Goal: Check status

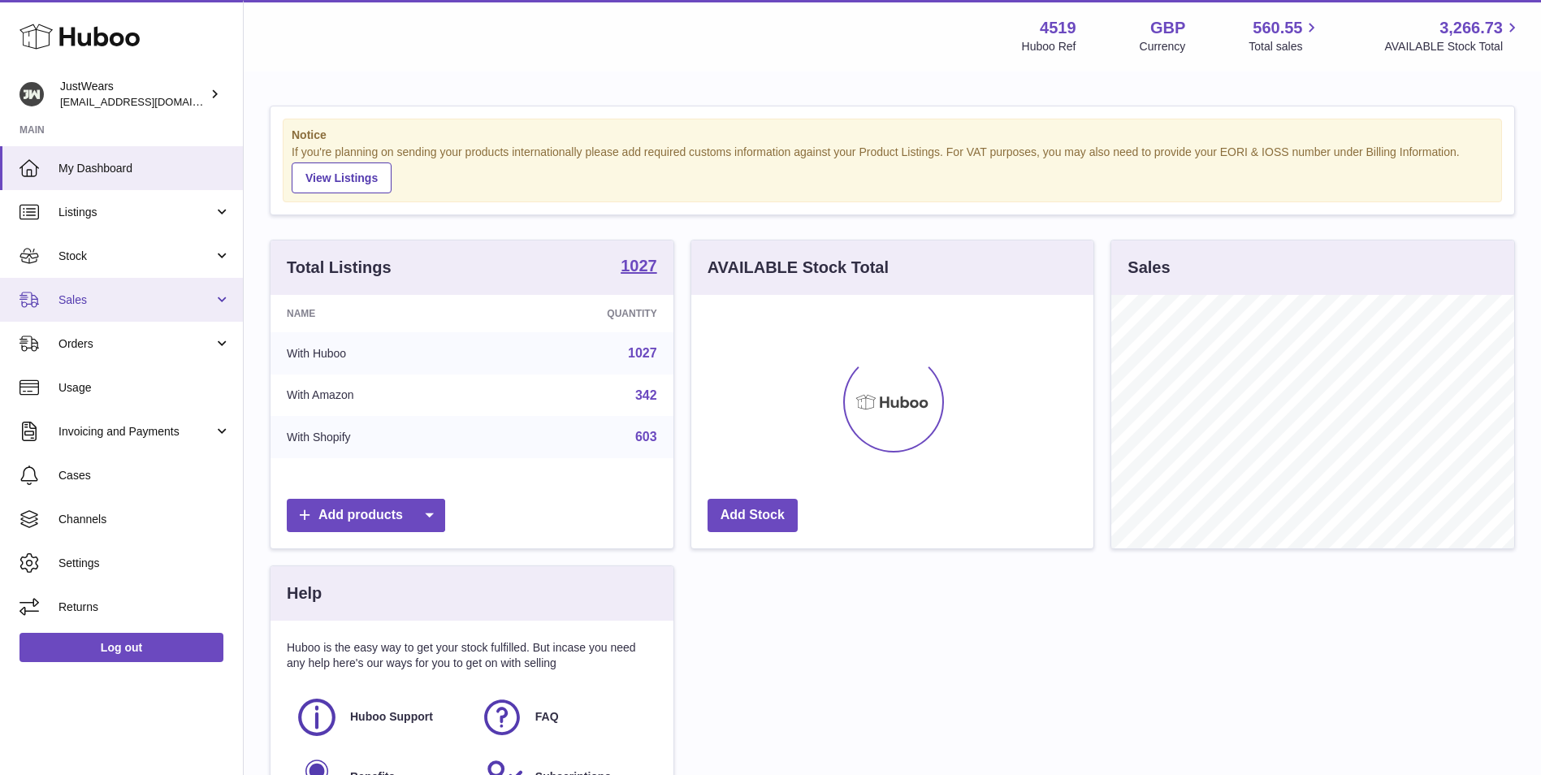
scroll to position [253, 402]
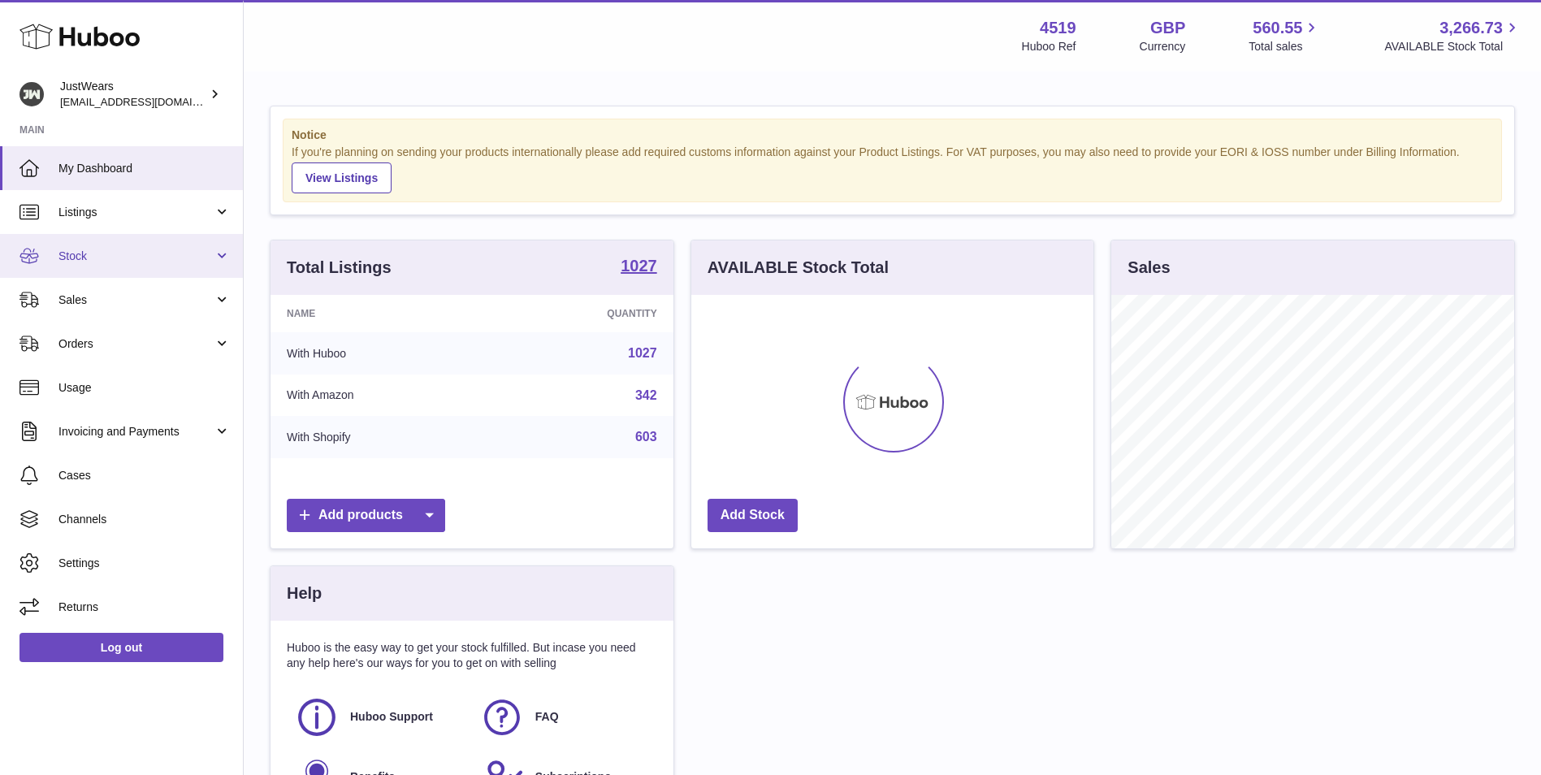
click at [109, 247] on link "Stock" at bounding box center [121, 256] width 243 height 44
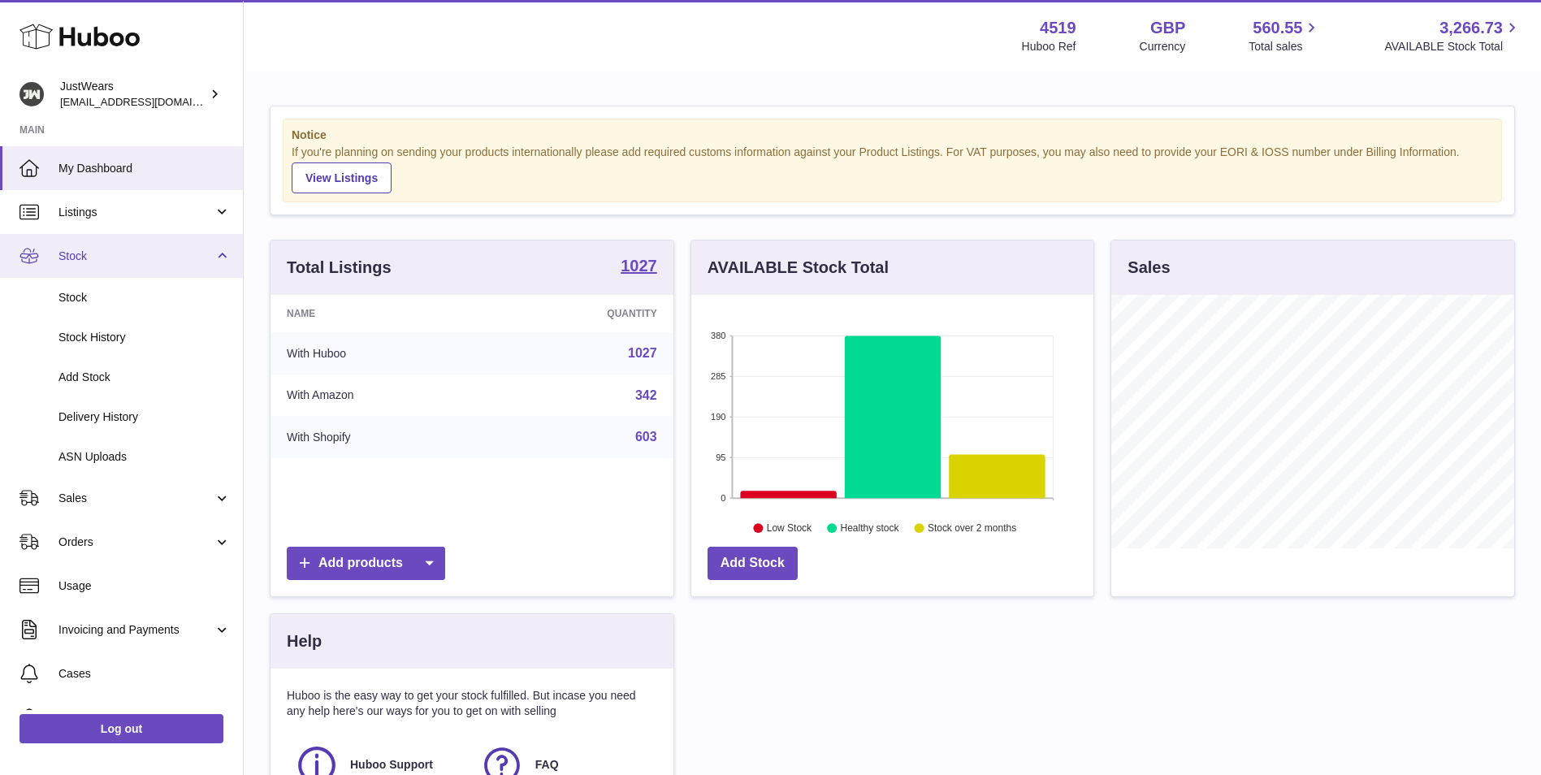
click at [162, 244] on link "Stock" at bounding box center [121, 256] width 243 height 44
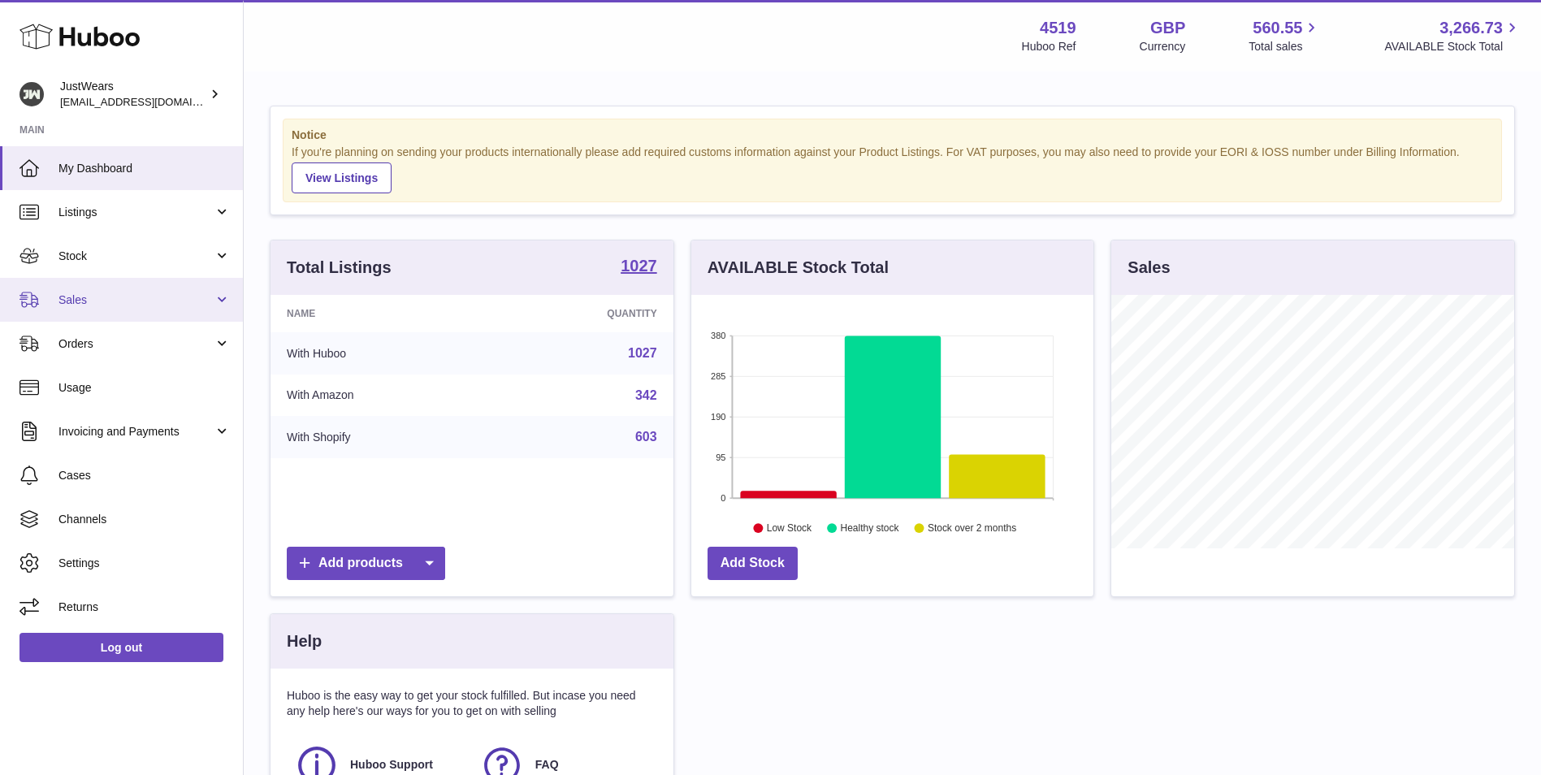
click at [152, 301] on span "Sales" at bounding box center [135, 299] width 155 height 15
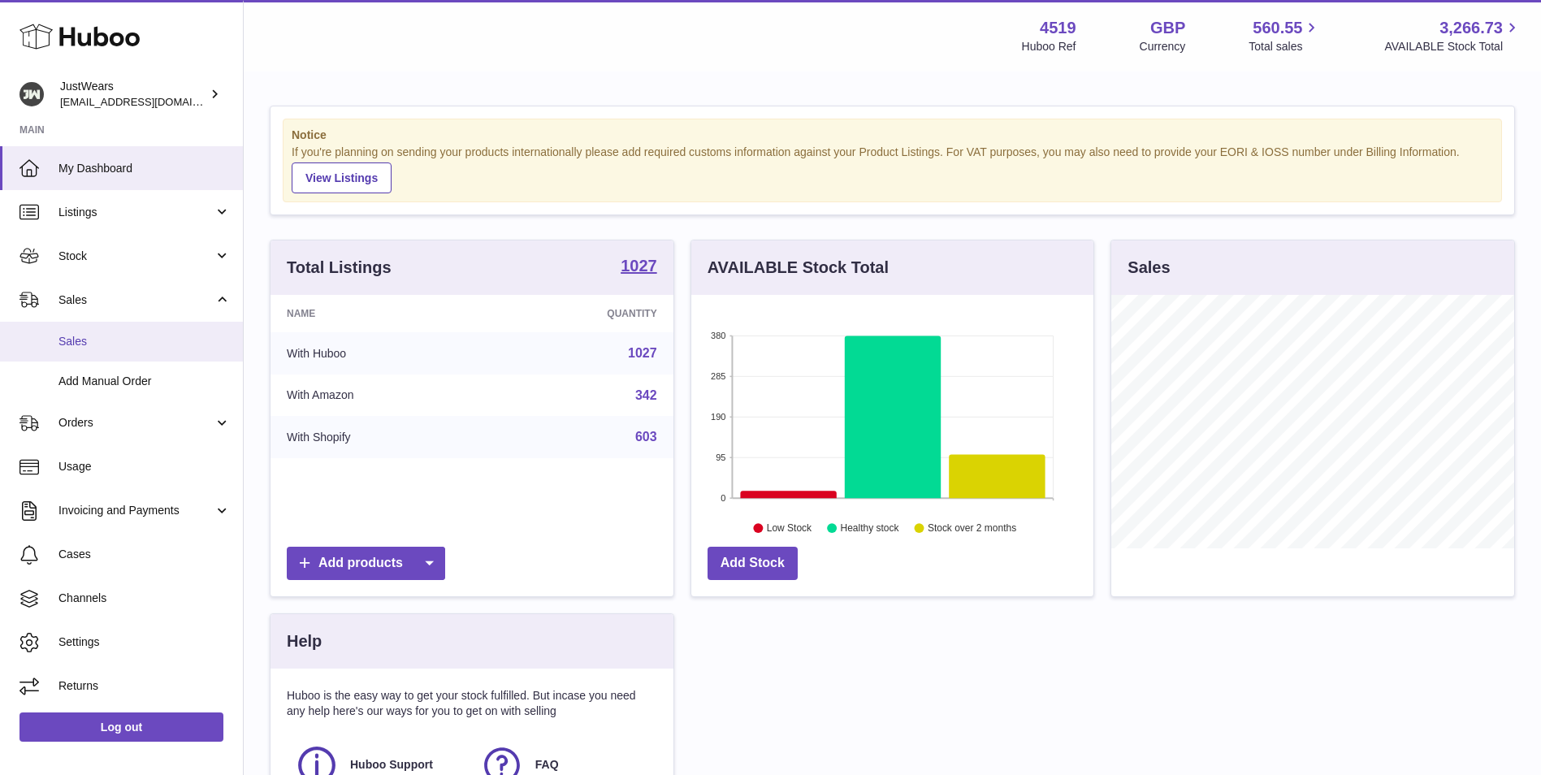
click at [149, 351] on link "Sales" at bounding box center [121, 342] width 243 height 40
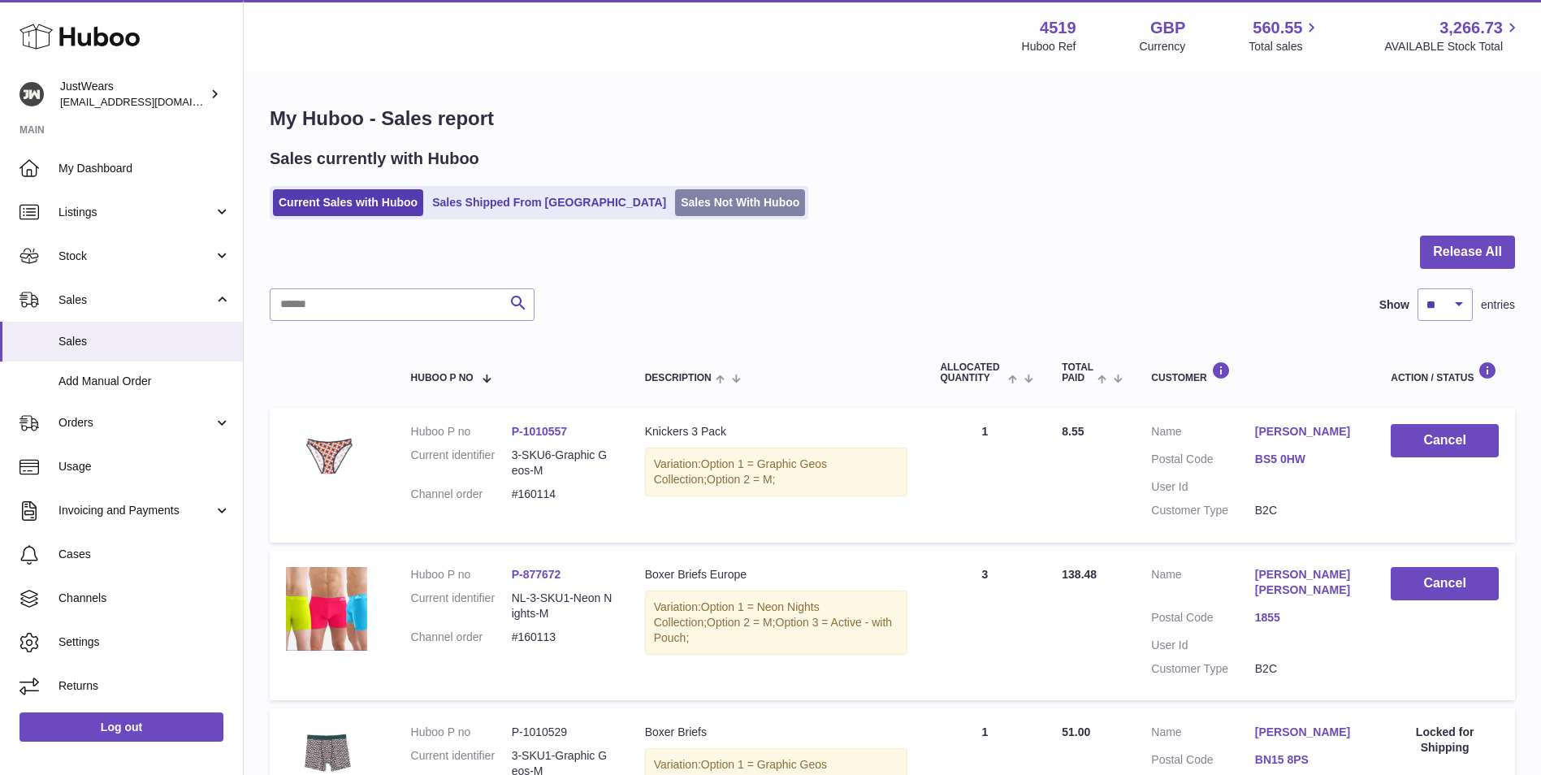
click at [675, 197] on link "Sales Not With Huboo" at bounding box center [740, 202] width 130 height 27
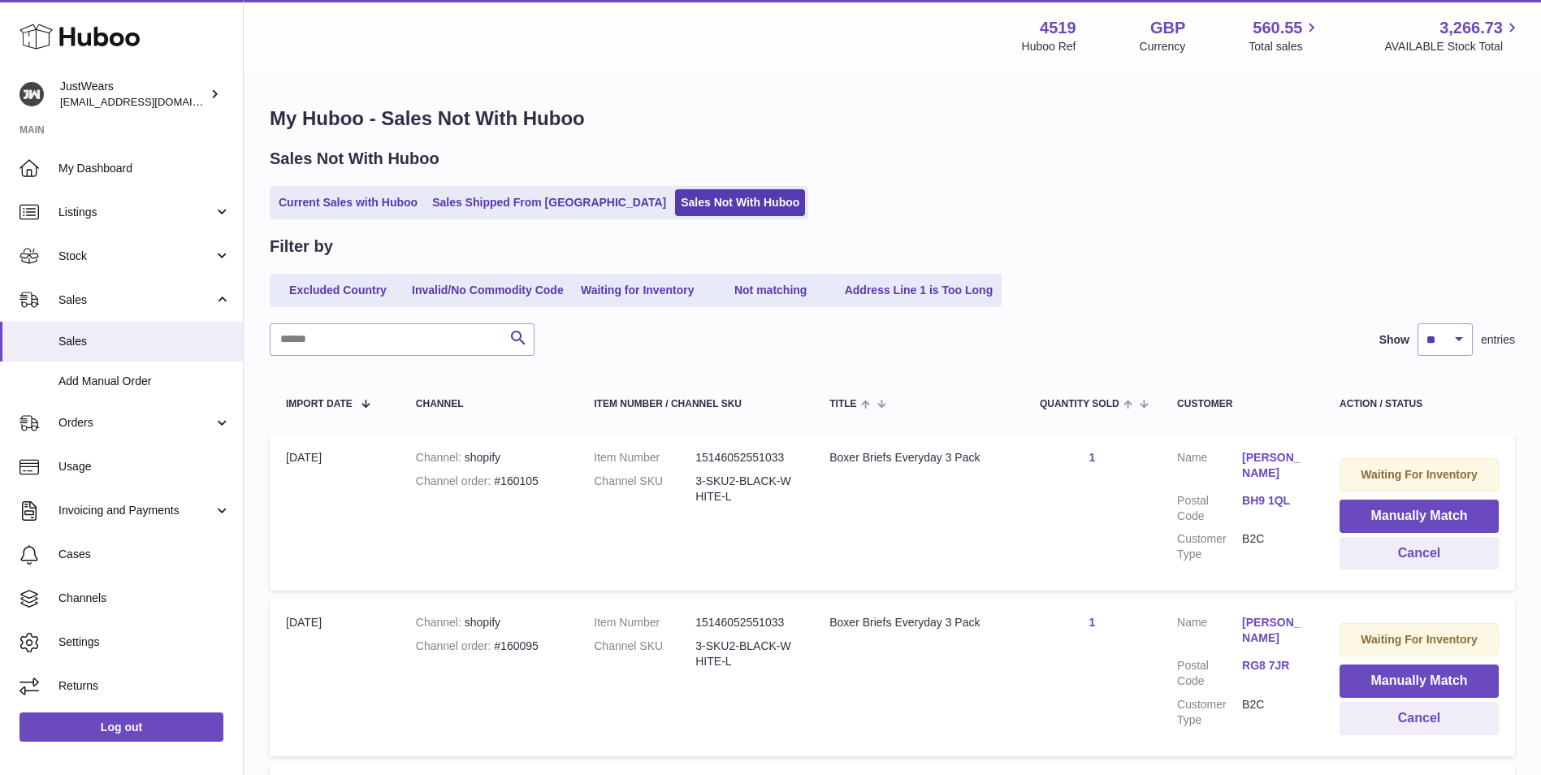
click at [1252, 480] on link "Joel Brooks" at bounding box center [1274, 465] width 65 height 31
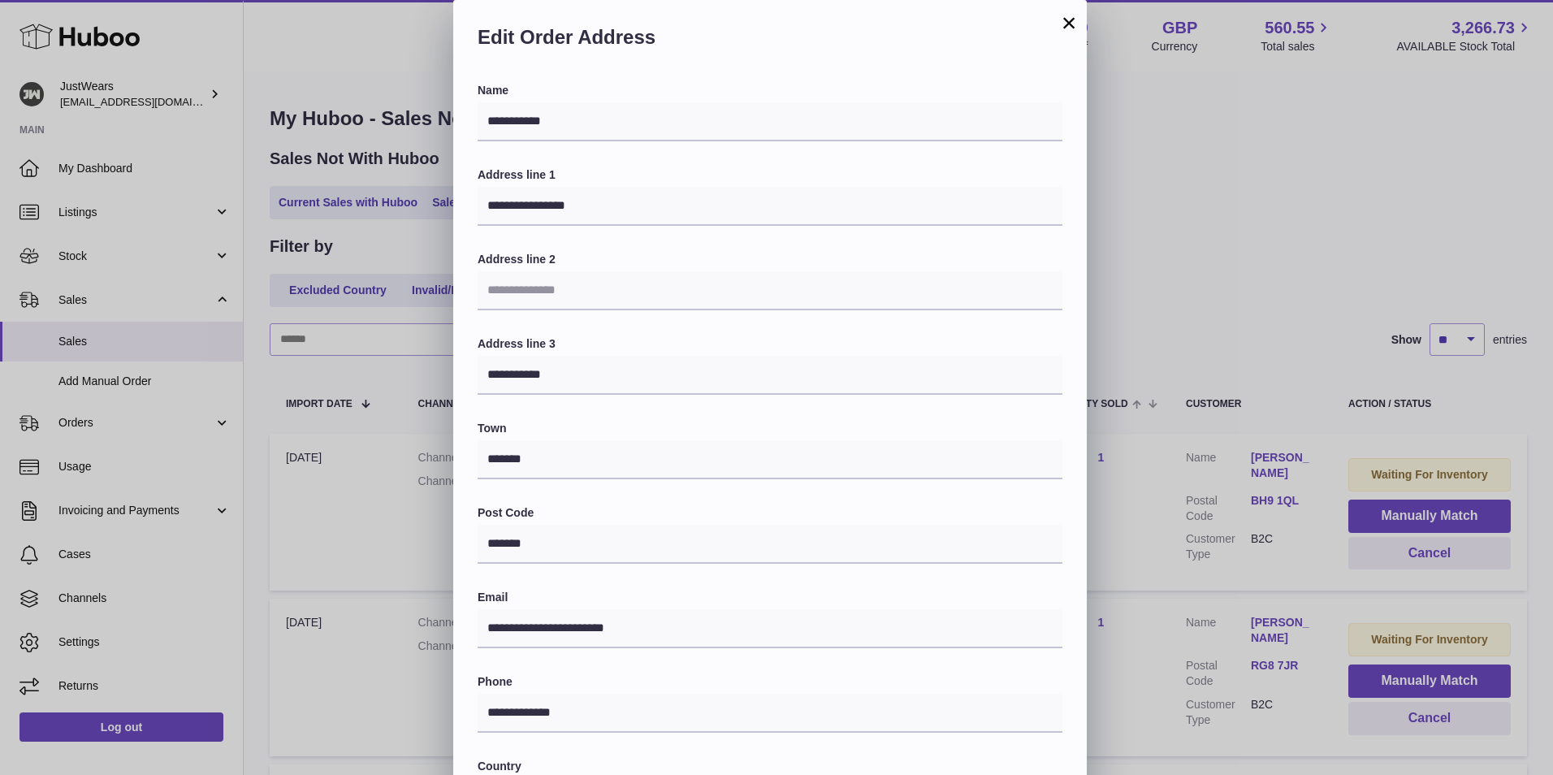
click at [1083, 18] on div "Edit Order Address" at bounding box center [769, 41] width 633 height 83
click at [1064, 21] on button "×" at bounding box center [1068, 22] width 19 height 19
